Goal: Navigation & Orientation: Find specific page/section

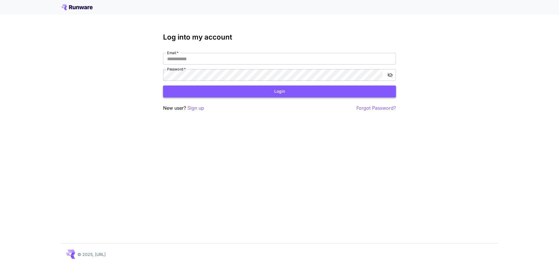
type input "**********"
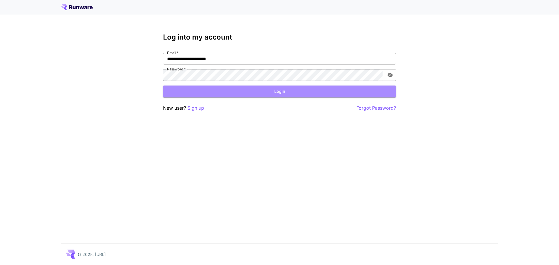
click at [229, 91] on button "Login" at bounding box center [279, 92] width 233 height 12
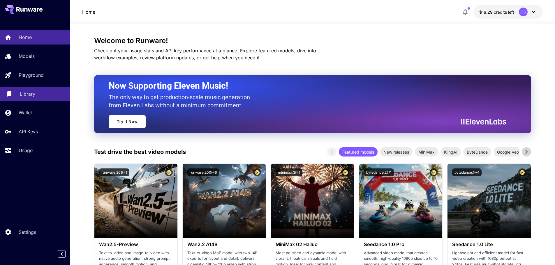
click at [34, 97] on p "Library" at bounding box center [27, 94] width 15 height 7
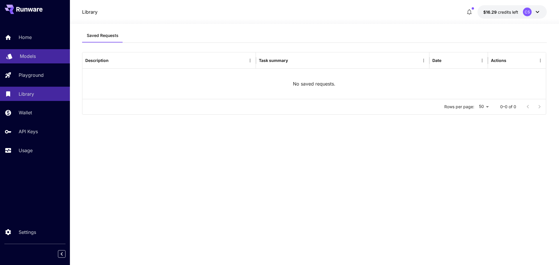
click at [28, 53] on p "Models" at bounding box center [28, 56] width 16 height 7
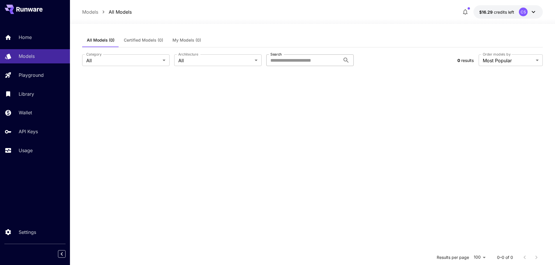
drag, startPoint x: 291, startPoint y: 67, endPoint x: 294, endPoint y: 64, distance: 4.1
click at [292, 66] on div "**********" at bounding box center [312, 60] width 461 height 26
click at [295, 60] on input "Search" at bounding box center [303, 60] width 74 height 12
paste input "*********"
type input "*********"
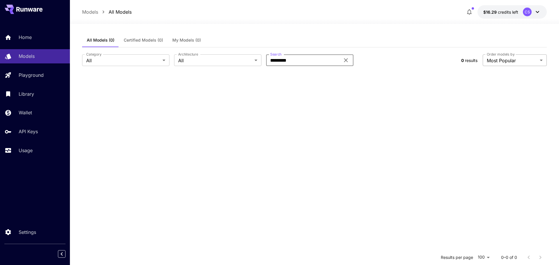
click at [496, 64] on body "**********" at bounding box center [279, 185] width 559 height 371
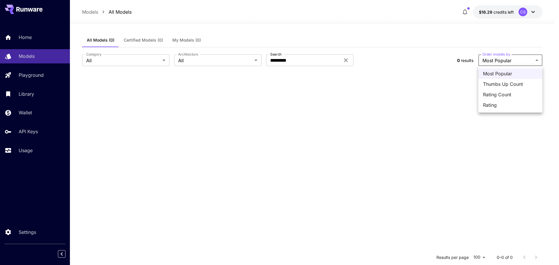
drag, startPoint x: 399, startPoint y: 81, endPoint x: 351, endPoint y: 79, distance: 49.0
click at [399, 81] on div at bounding box center [279, 132] width 559 height 265
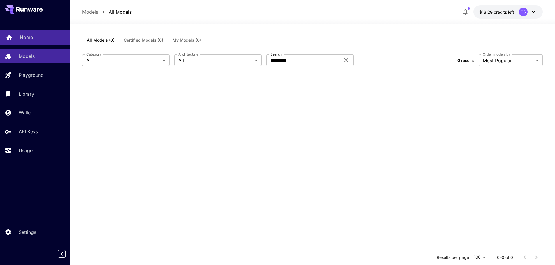
click at [37, 41] on div "Home" at bounding box center [42, 37] width 45 height 7
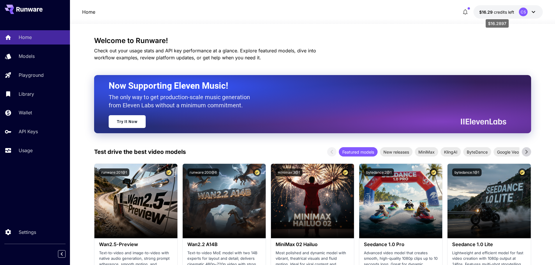
click at [507, 10] on span "credits left" at bounding box center [504, 12] width 20 height 5
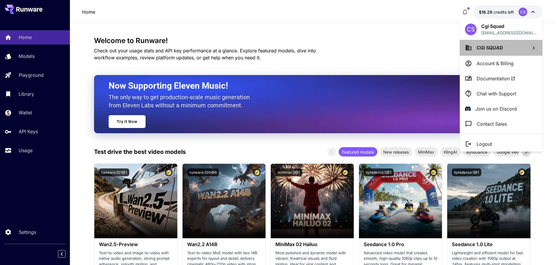
click at [496, 47] on span "CGI SQUAD" at bounding box center [490, 48] width 27 height 6
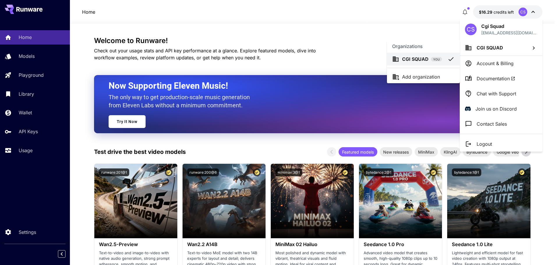
click at [481, 58] on div at bounding box center [279, 132] width 559 height 265
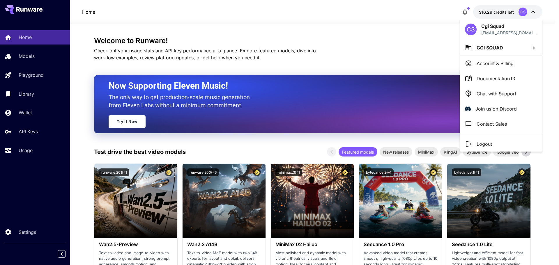
click at [483, 64] on p "Account & Billing" at bounding box center [495, 63] width 37 height 7
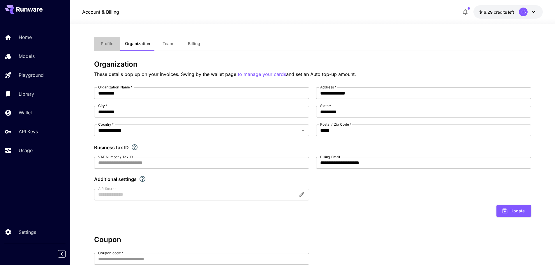
click at [109, 43] on span "Profile" at bounding box center [107, 43] width 13 height 5
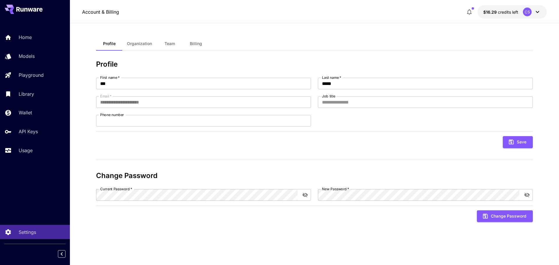
click at [173, 45] on span "Team" at bounding box center [170, 43] width 10 height 5
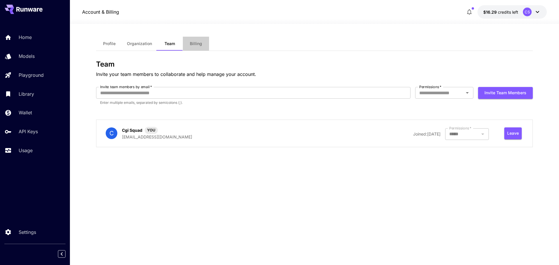
click at [199, 43] on span "Billing" at bounding box center [196, 43] width 12 height 5
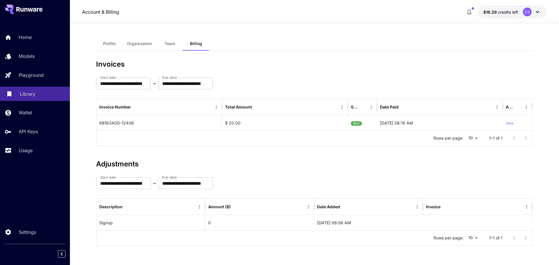
click at [30, 97] on p "Library" at bounding box center [27, 94] width 15 height 7
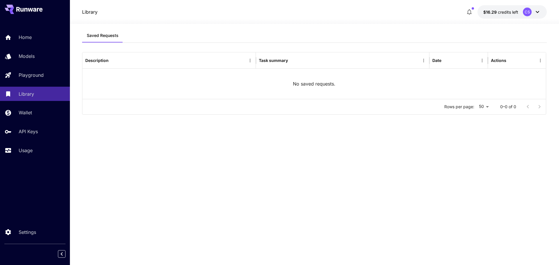
click at [283, 75] on div "No saved requests." at bounding box center [314, 84] width 464 height 30
click at [34, 111] on div "Wallet" at bounding box center [42, 112] width 45 height 7
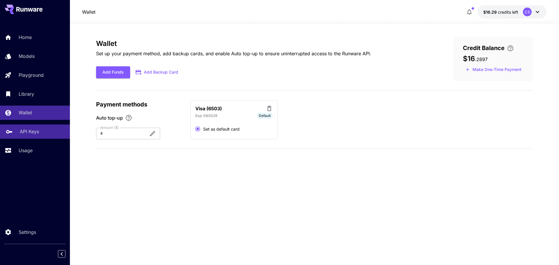
click at [36, 127] on link "API Keys" at bounding box center [35, 132] width 70 height 14
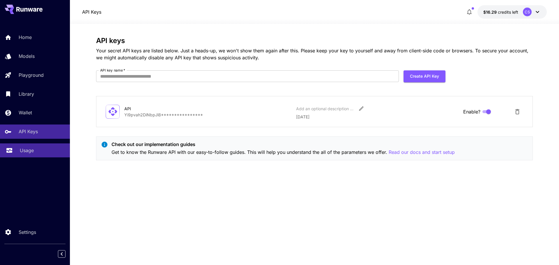
click at [40, 149] on div "Usage" at bounding box center [42, 150] width 45 height 7
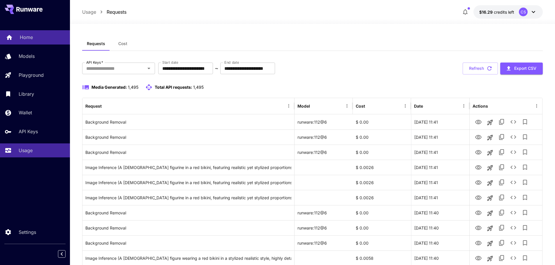
click at [32, 40] on p "Home" at bounding box center [26, 37] width 13 height 7
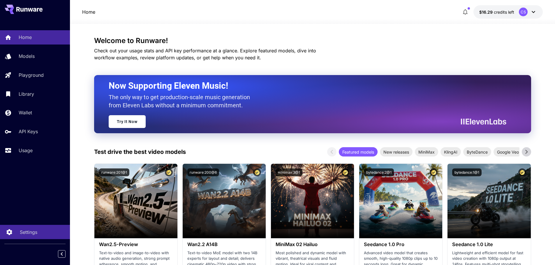
click at [24, 237] on link "Settings" at bounding box center [35, 232] width 70 height 14
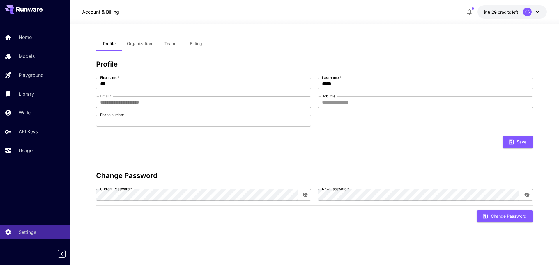
click at [177, 43] on button "Team" at bounding box center [170, 44] width 26 height 14
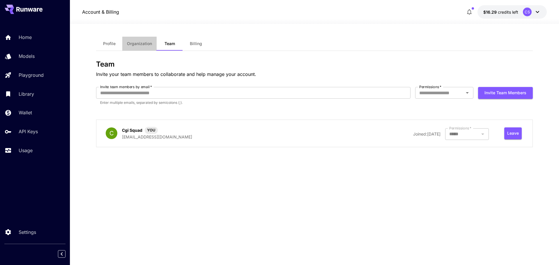
click at [155, 44] on button "Organization" at bounding box center [139, 44] width 34 height 14
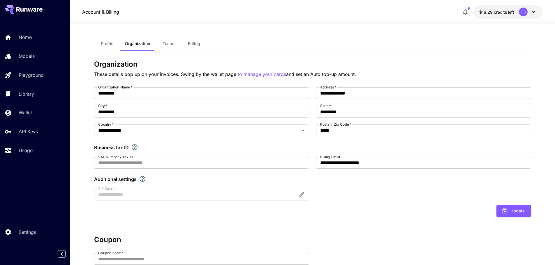
click at [190, 42] on span "Billing" at bounding box center [194, 43] width 12 height 5
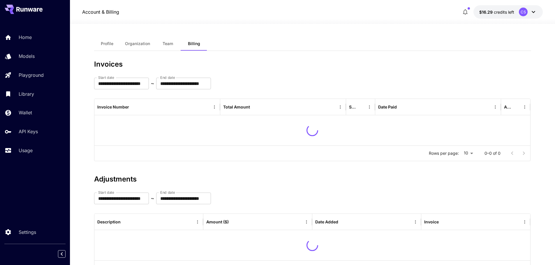
click at [110, 43] on span "Profile" at bounding box center [107, 43] width 13 height 5
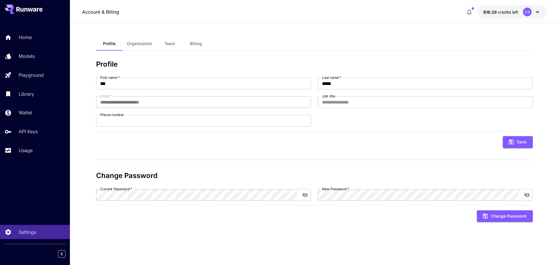
click at [535, 11] on icon at bounding box center [537, 11] width 7 height 7
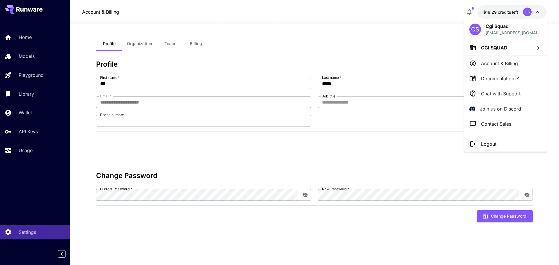
click at [478, 78] on li "Documentation" at bounding box center [505, 78] width 83 height 15
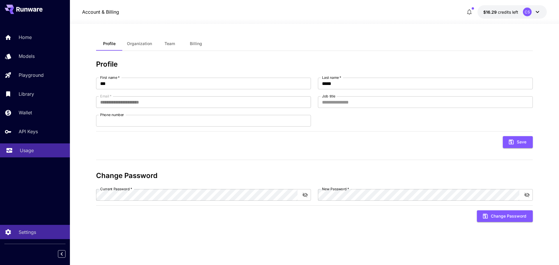
click at [36, 145] on link "Usage" at bounding box center [35, 151] width 70 height 14
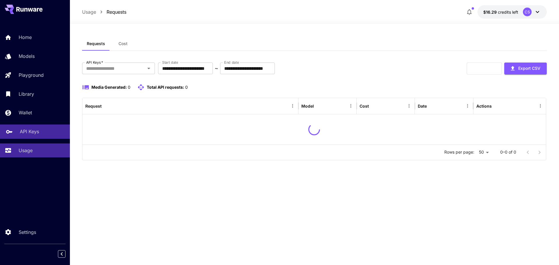
click at [39, 133] on p "API Keys" at bounding box center [29, 131] width 19 height 7
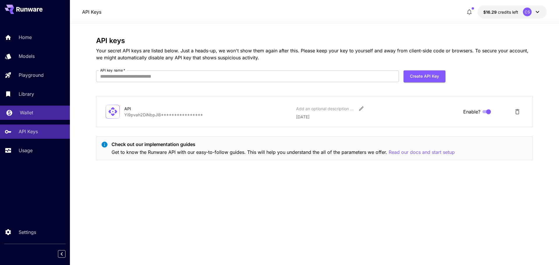
click at [39, 115] on div "Wallet" at bounding box center [42, 112] width 45 height 7
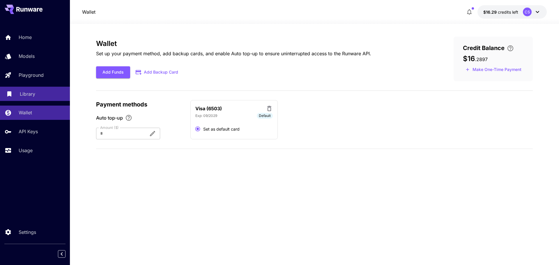
click at [37, 98] on link "Library" at bounding box center [35, 94] width 70 height 14
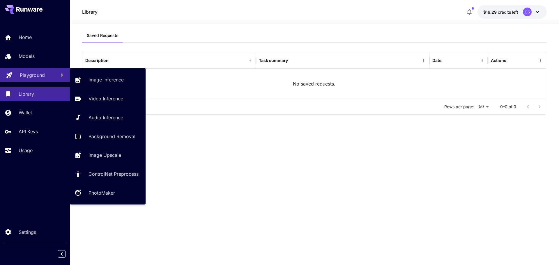
click at [52, 72] on link "Playground" at bounding box center [35, 75] width 70 height 14
